Goal: Navigation & Orientation: Find specific page/section

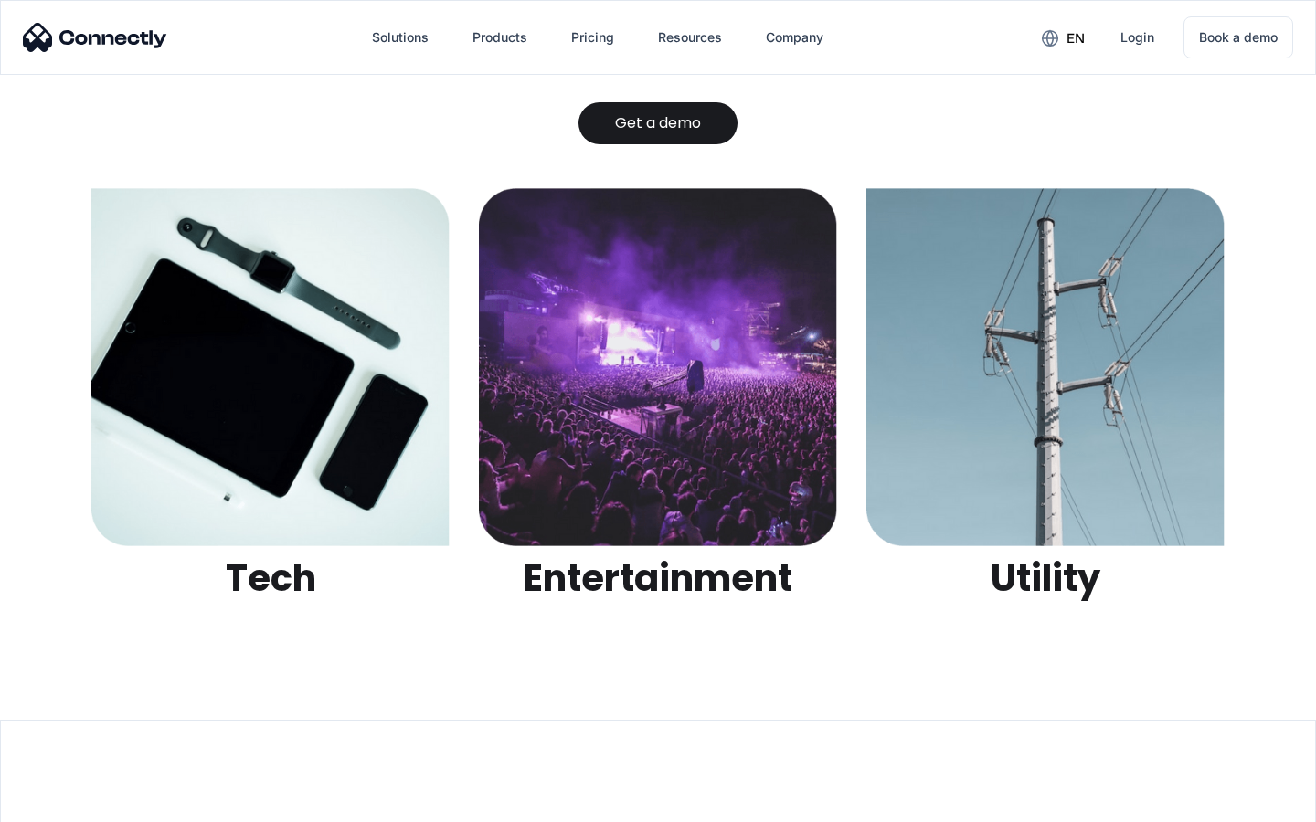
scroll to position [5764, 0]
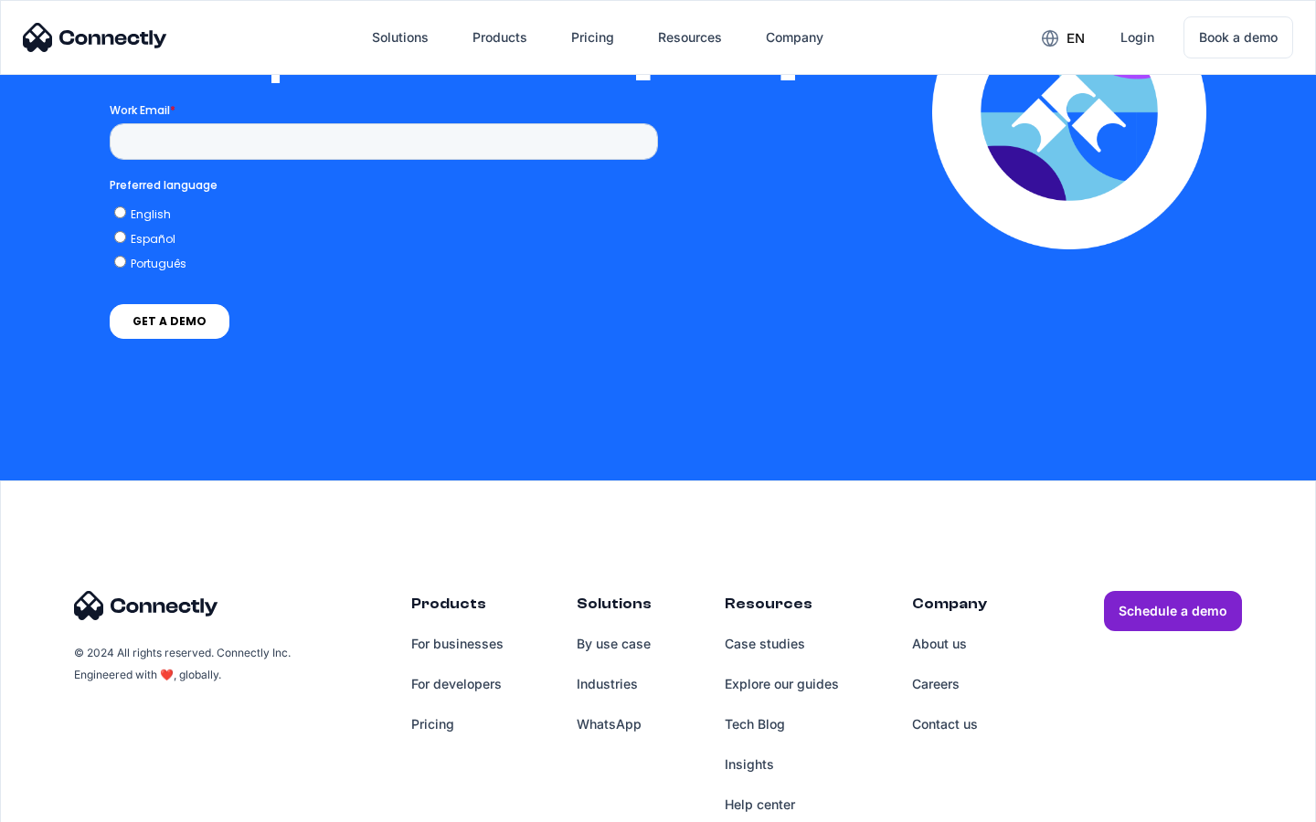
scroll to position [4011, 0]
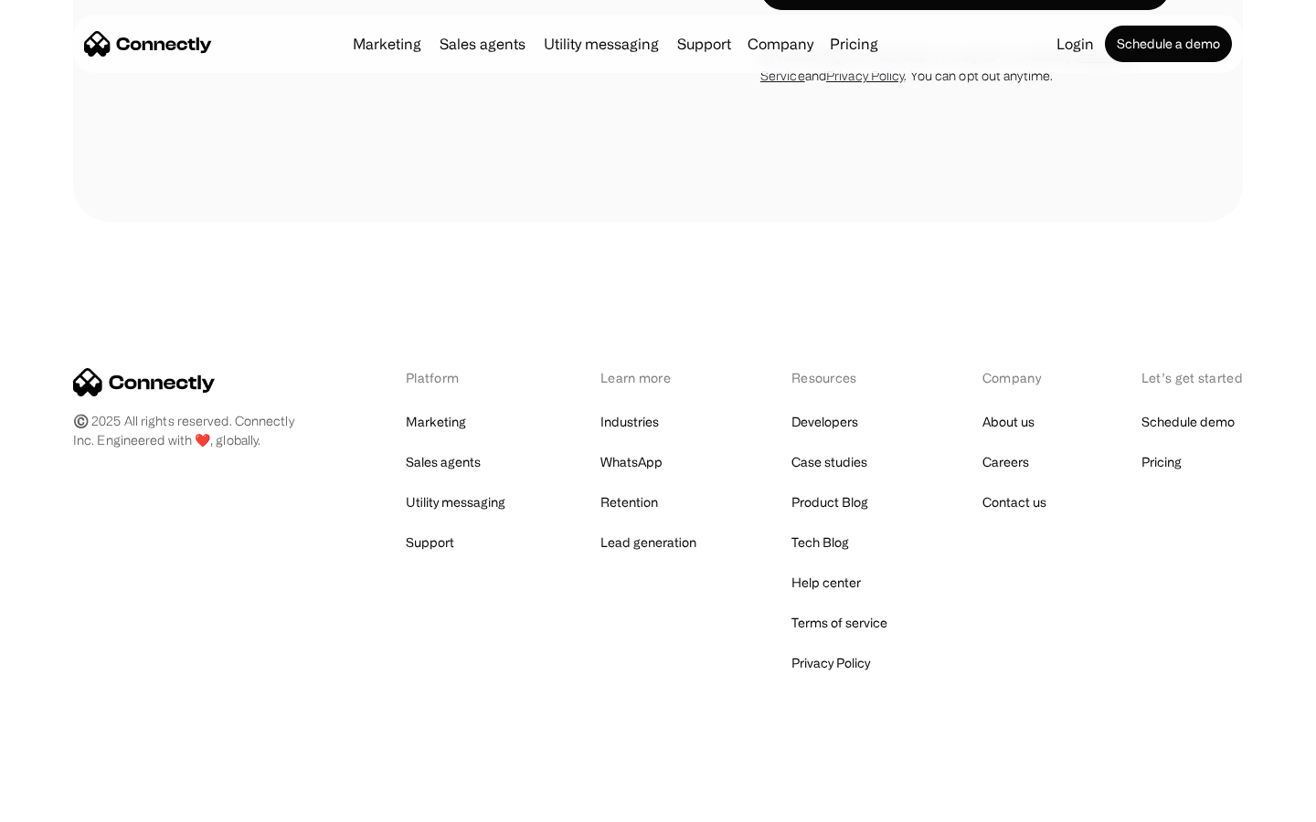
scroll to position [1940, 0]
